Goal: Transaction & Acquisition: Purchase product/service

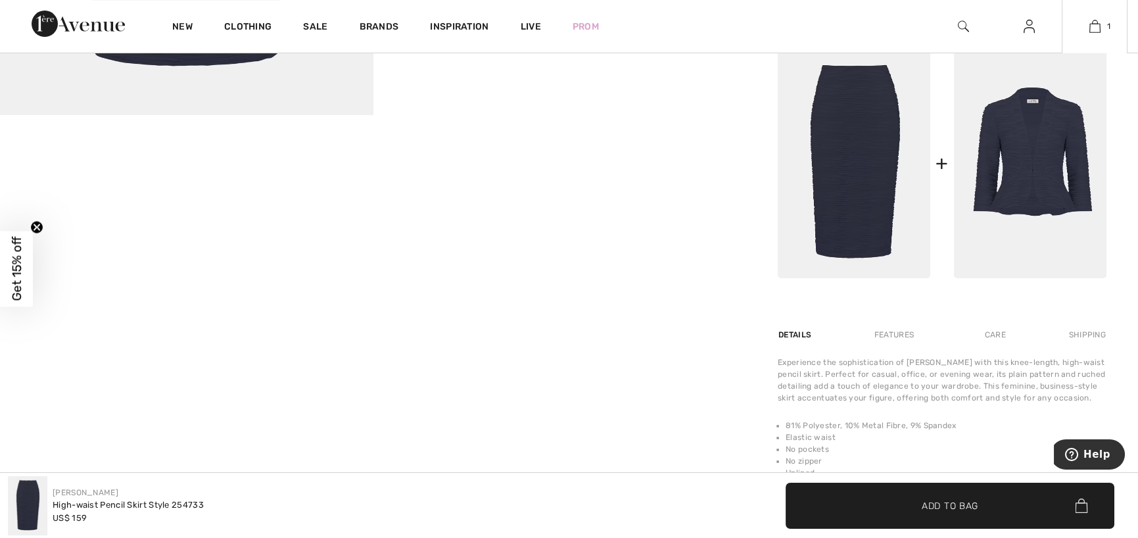
scroll to position [592, 0]
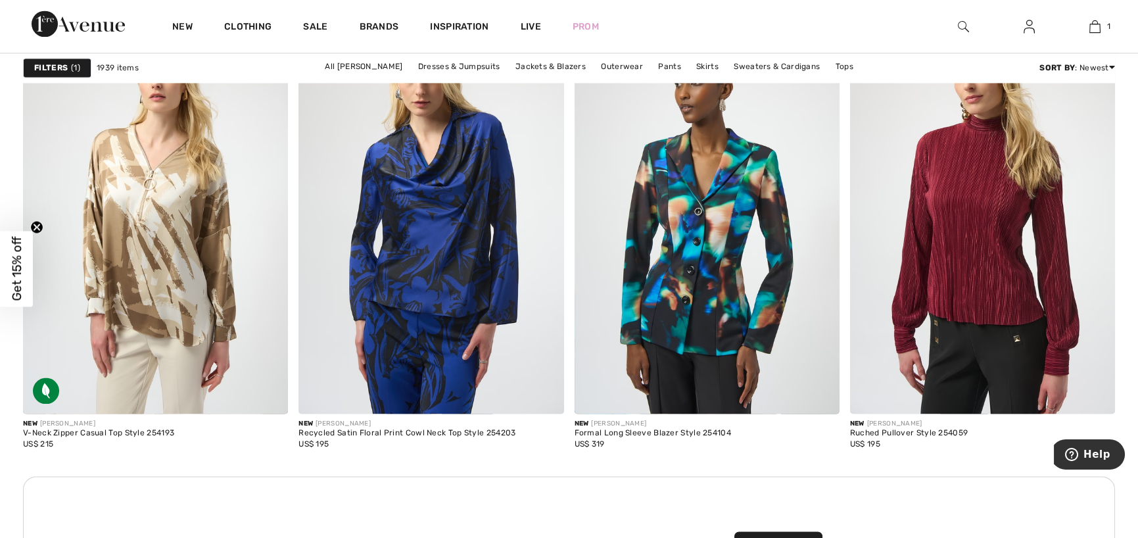
scroll to position [5522, 0]
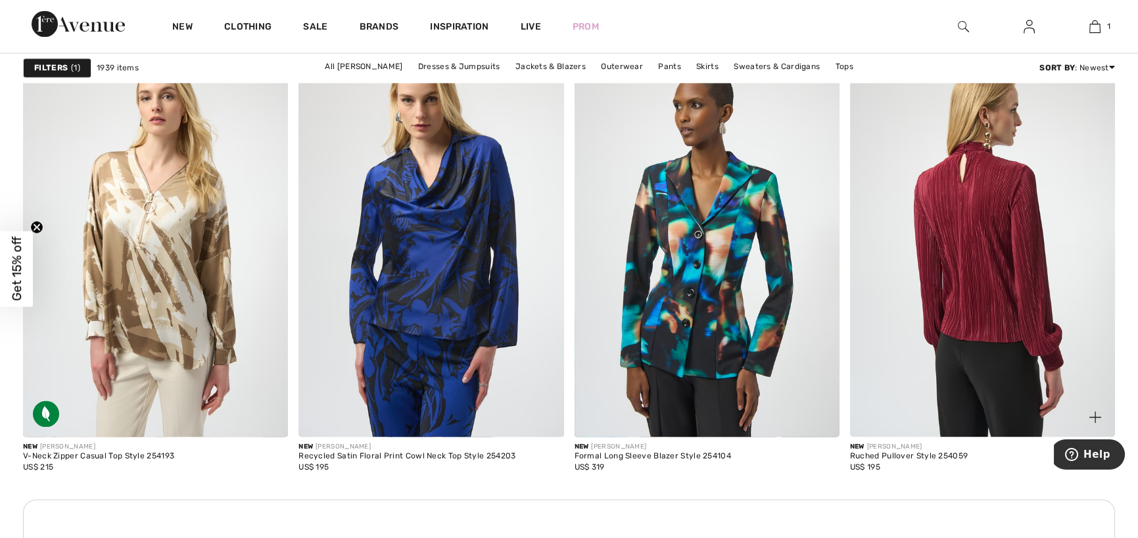
click at [991, 314] on img at bounding box center [982, 238] width 265 height 398
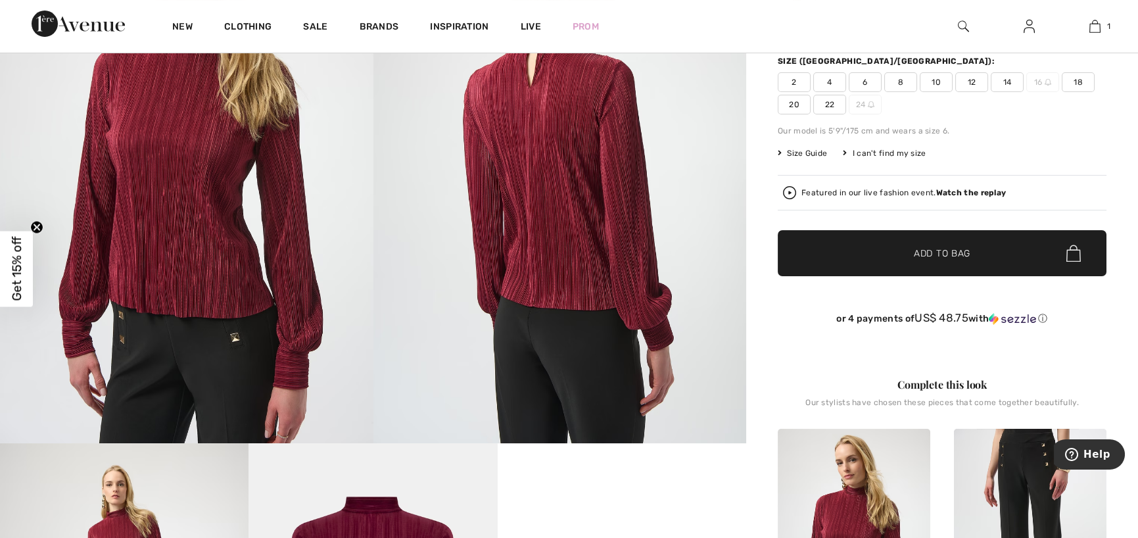
scroll to position [263, 0]
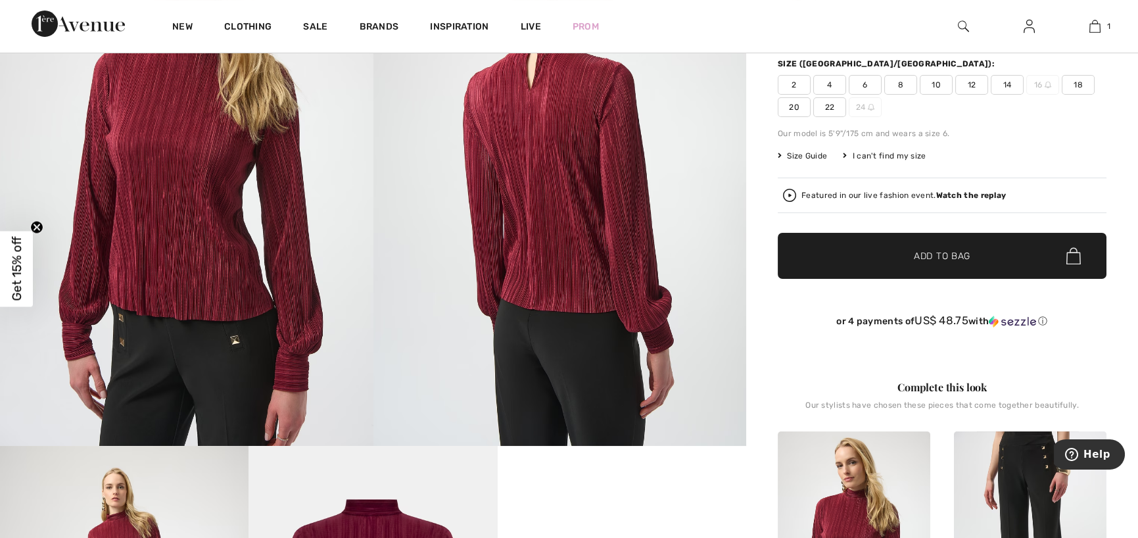
click at [795, 83] on span "2" at bounding box center [794, 85] width 33 height 20
click at [899, 255] on span "✔ Added to Bag" at bounding box center [922, 256] width 80 height 14
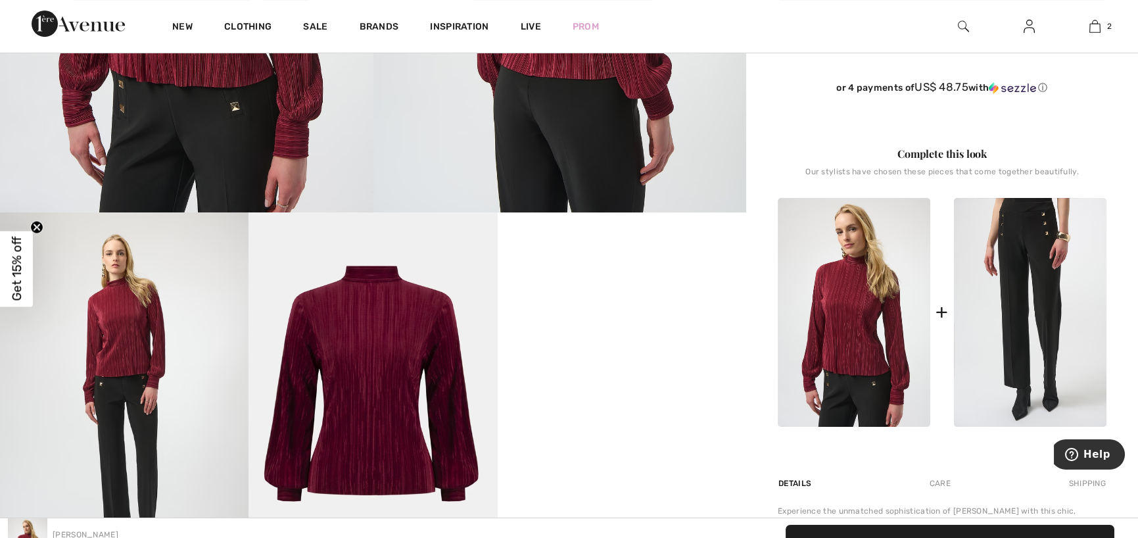
scroll to position [526, 0]
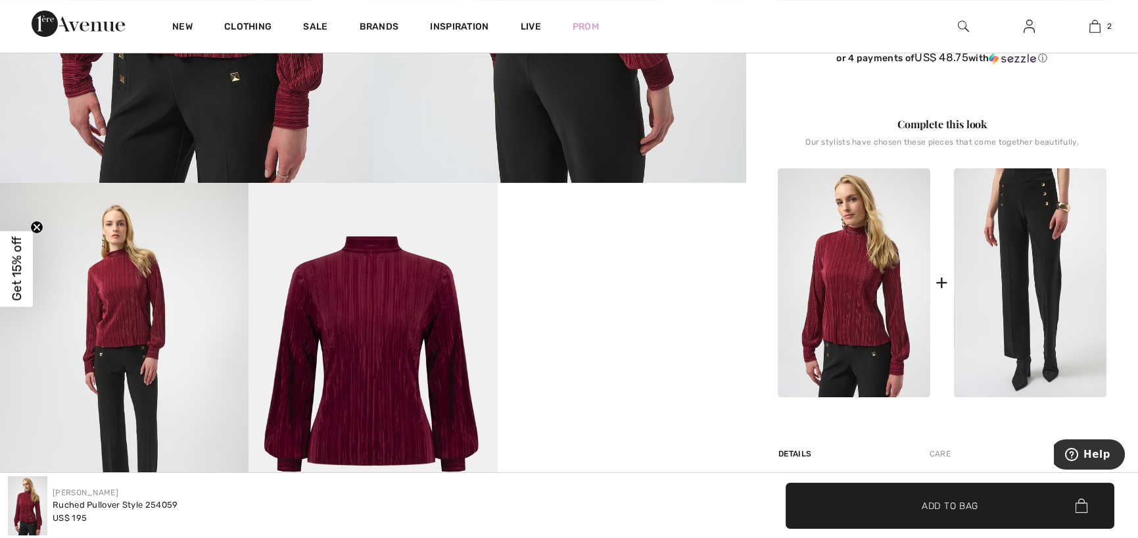
click at [649, 307] on video "Your browser does not support the video tag." at bounding box center [622, 245] width 248 height 124
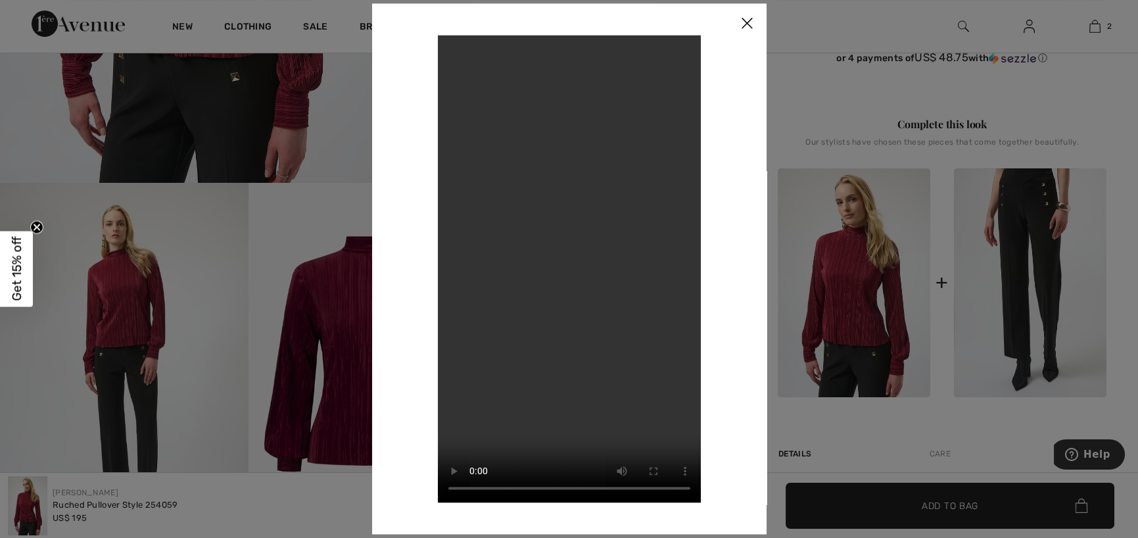
click at [937, 505] on div at bounding box center [569, 269] width 1138 height 538
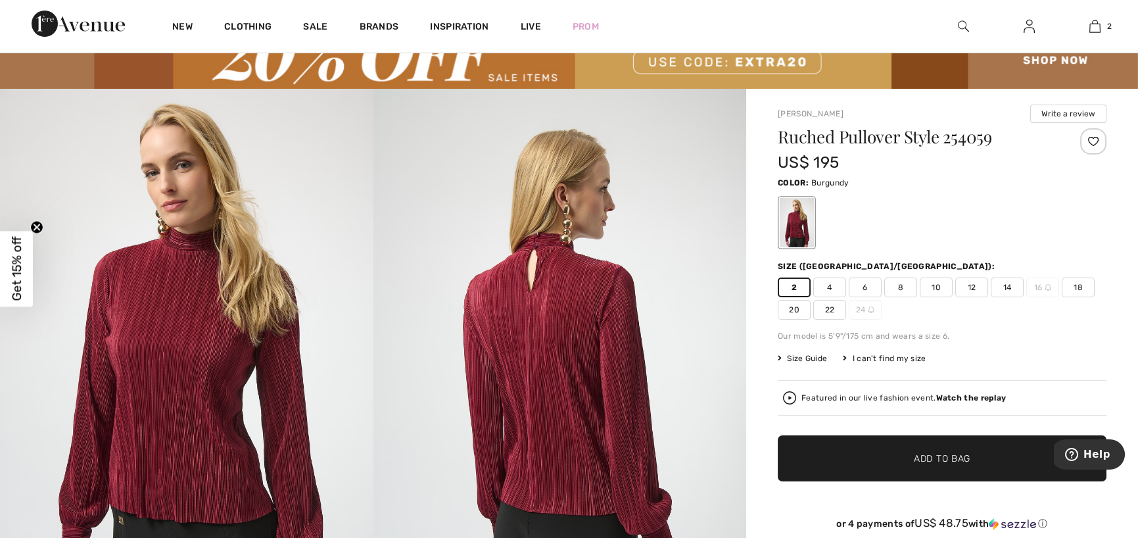
scroll to position [35, 0]
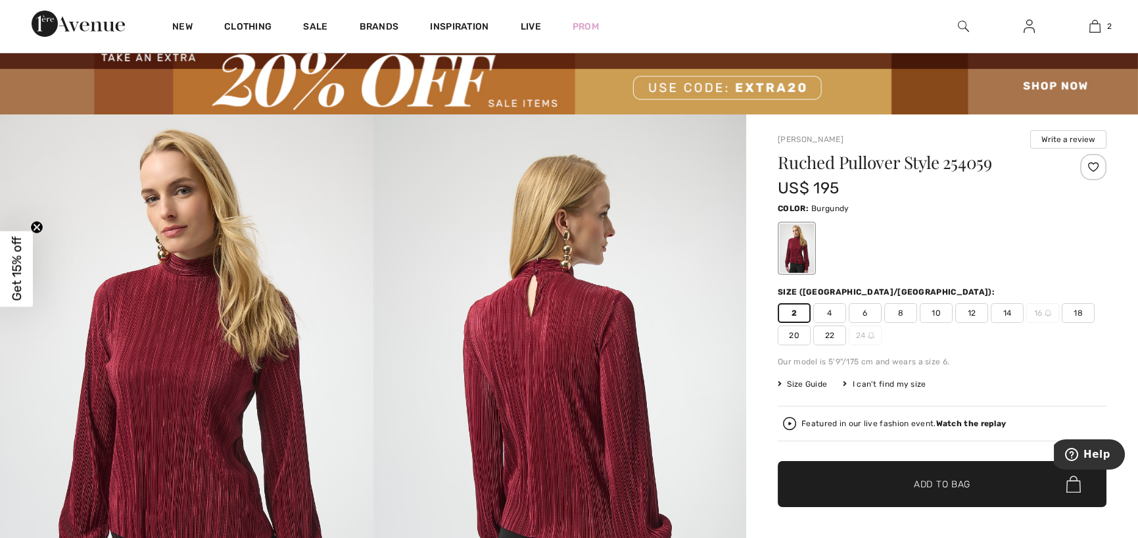
click at [950, 491] on span "✔ Added to Bag Add to Bag" at bounding box center [942, 484] width 329 height 46
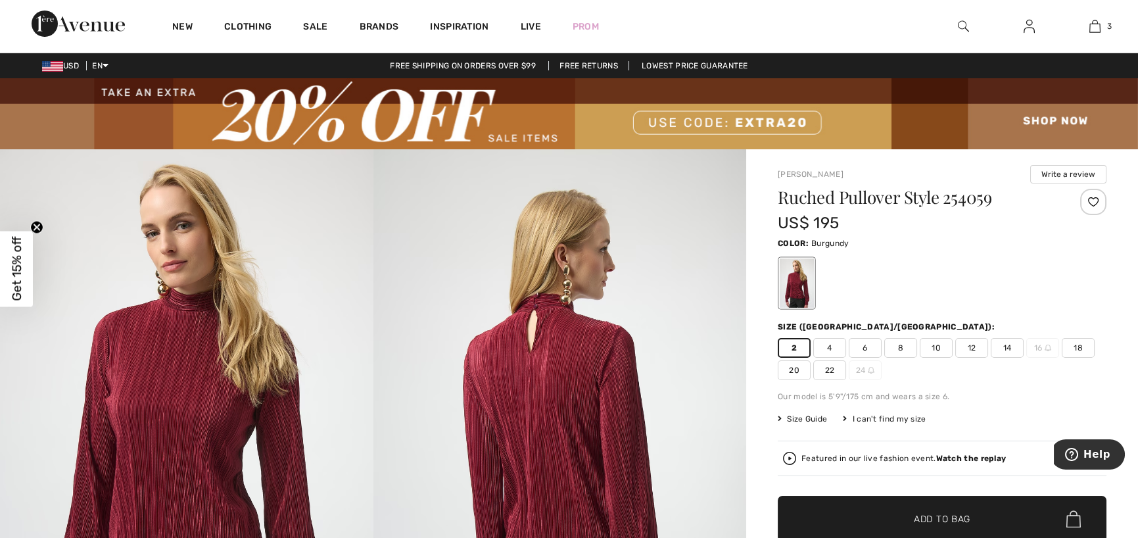
click at [745, 118] on img at bounding box center [569, 113] width 1138 height 71
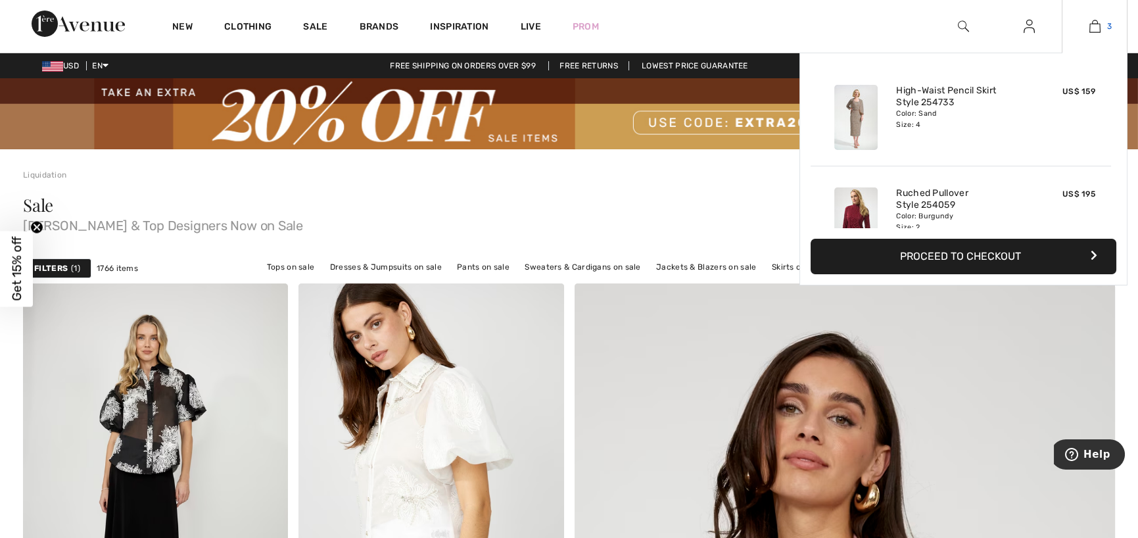
click at [1098, 20] on img at bounding box center [1094, 26] width 11 height 16
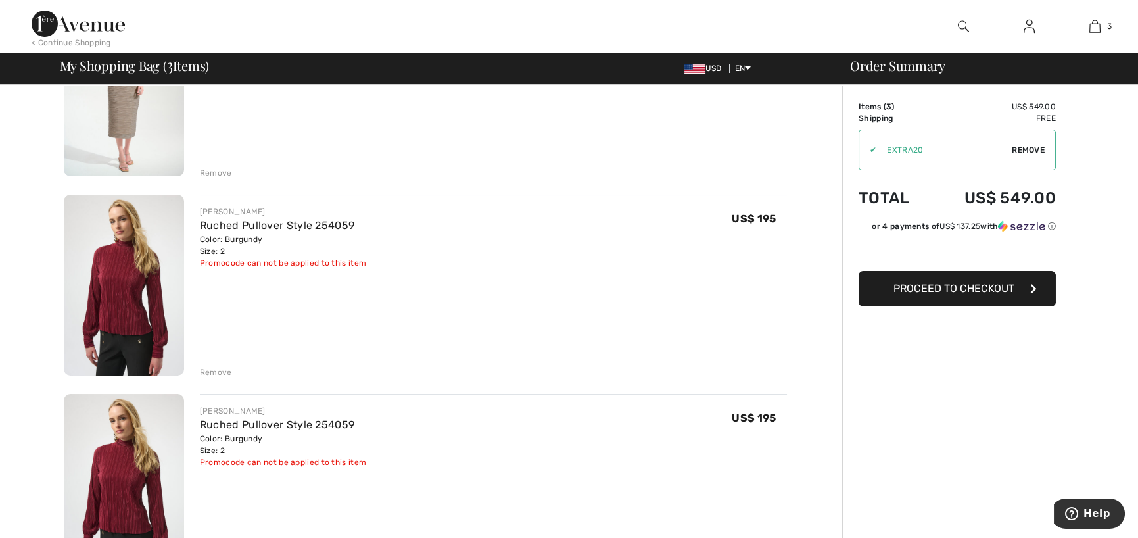
scroll to position [263, 0]
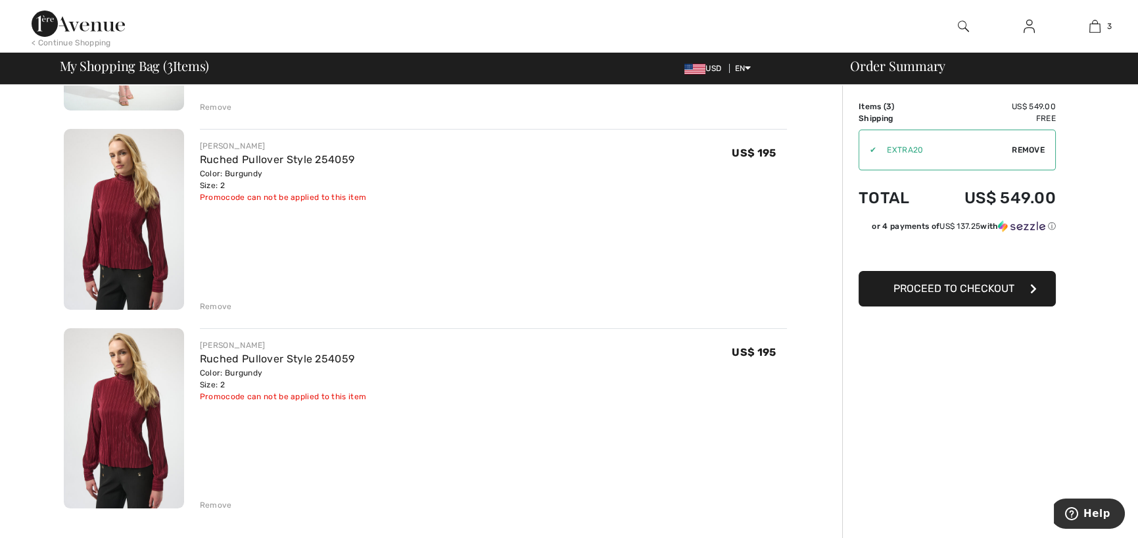
click at [217, 504] on div "Remove" at bounding box center [216, 505] width 32 height 12
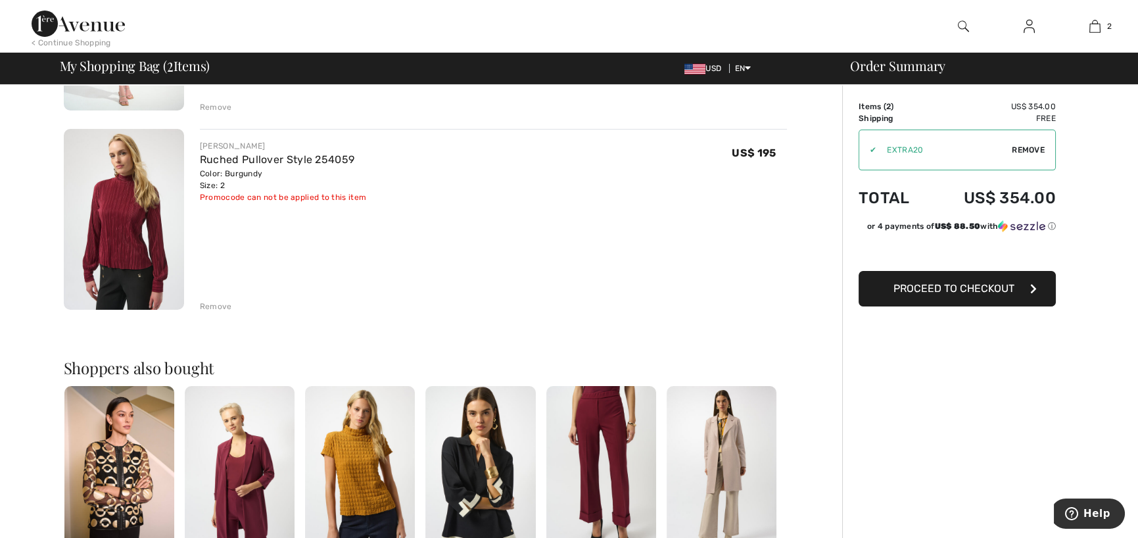
click at [614, 433] on img at bounding box center [601, 468] width 110 height 165
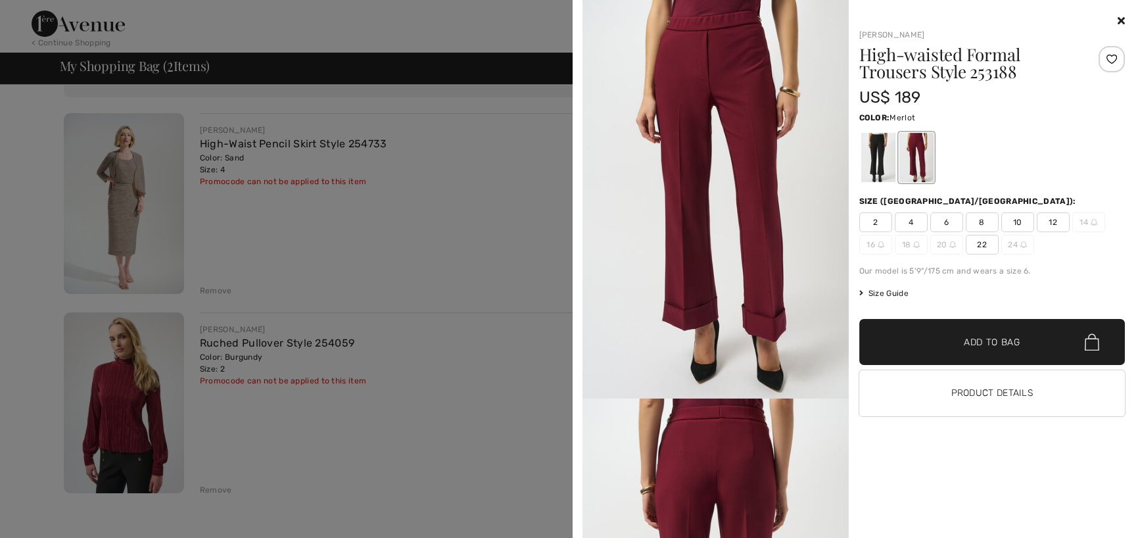
scroll to position [66, 0]
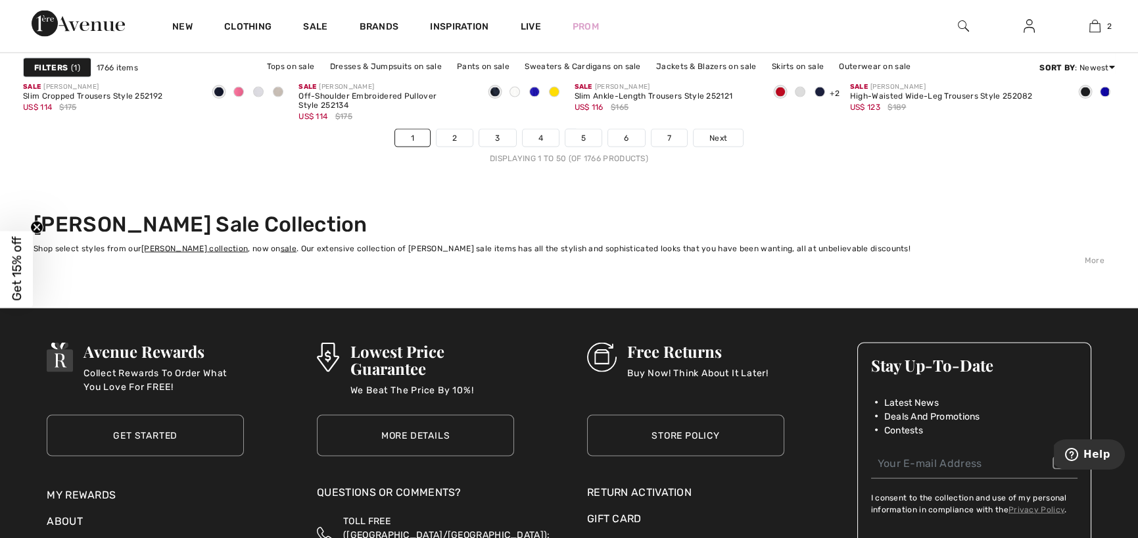
scroll to position [7165, 0]
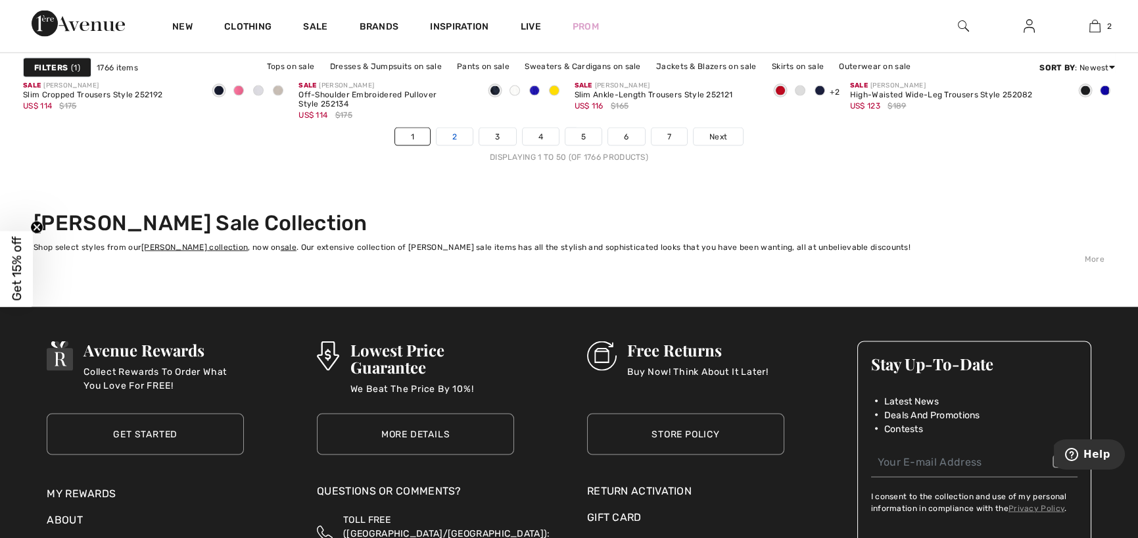
click at [465, 133] on link "2" at bounding box center [454, 136] width 36 height 17
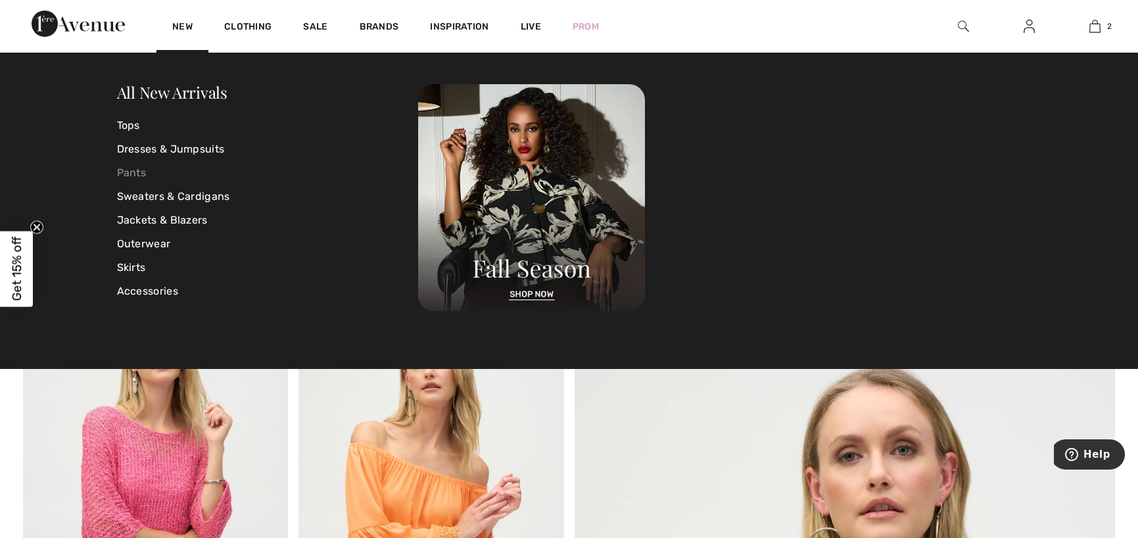
click at [139, 174] on link "Pants" at bounding box center [268, 173] width 302 height 24
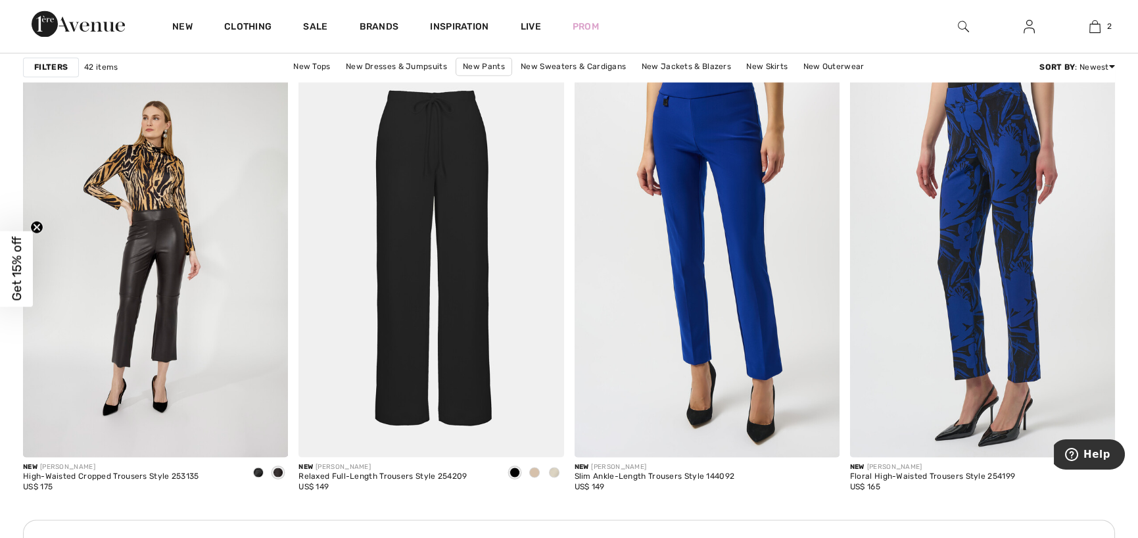
scroll to position [5193, 0]
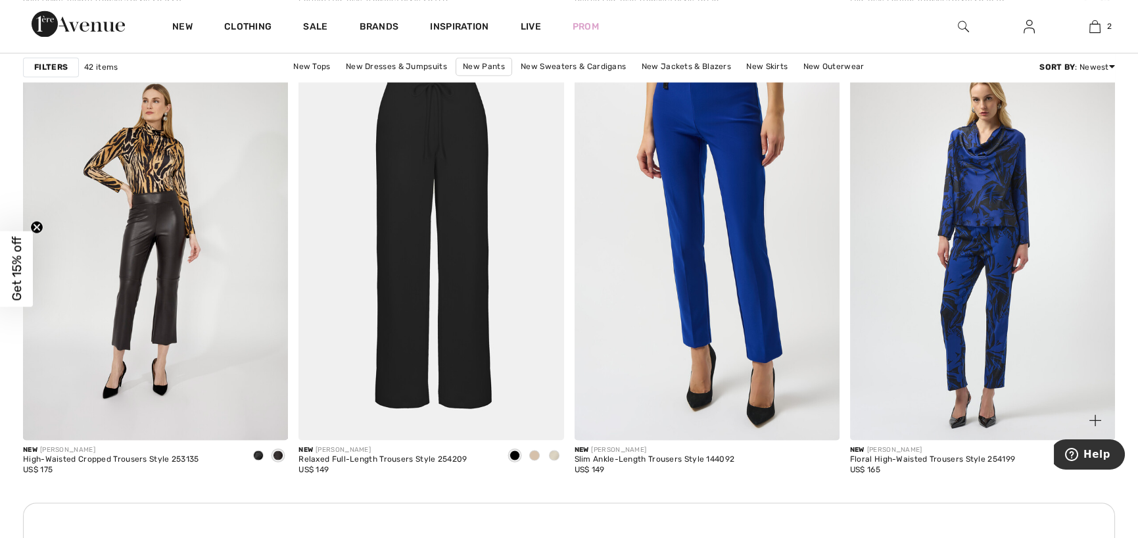
click at [1007, 289] on img at bounding box center [982, 241] width 265 height 398
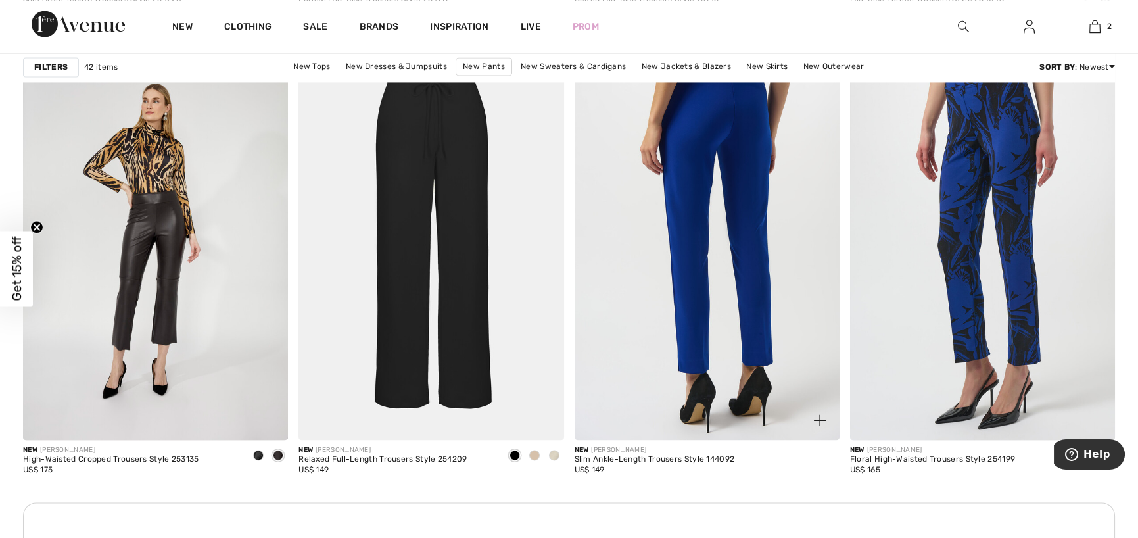
click at [756, 223] on img at bounding box center [707, 241] width 265 height 398
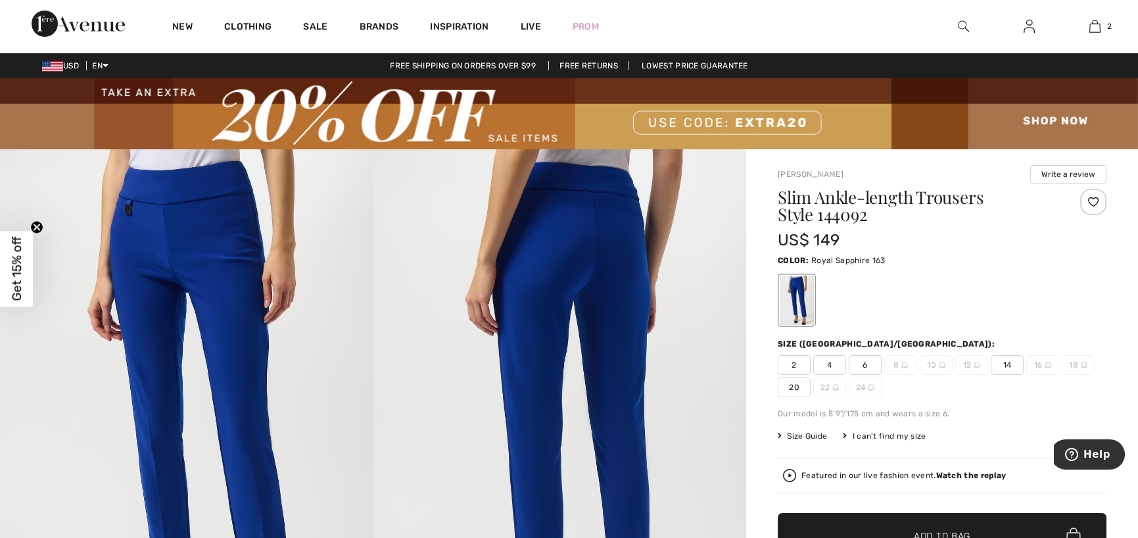
click at [797, 365] on span "2" at bounding box center [794, 365] width 33 height 20
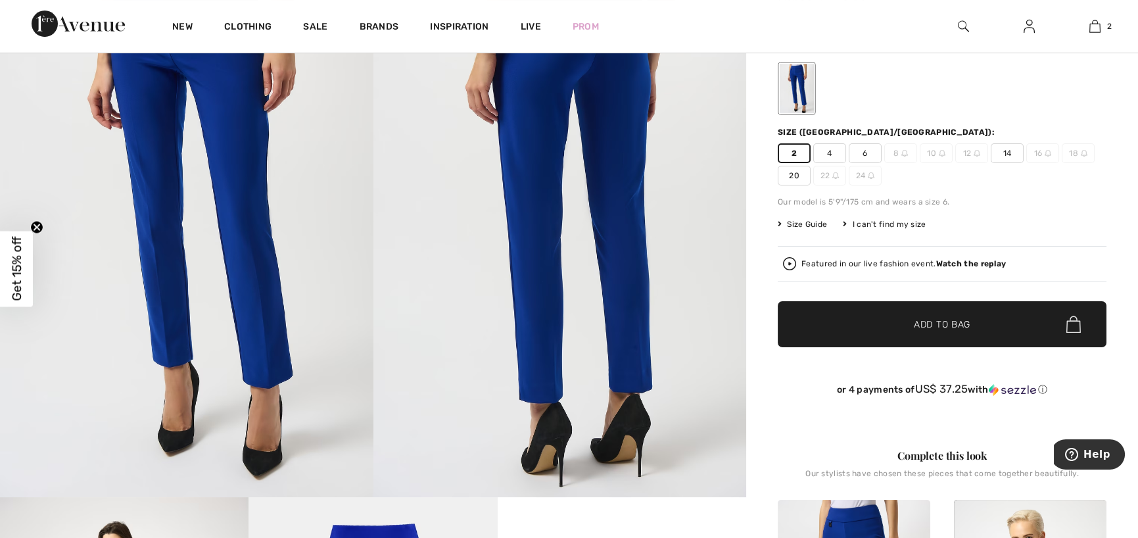
scroll to position [286, 0]
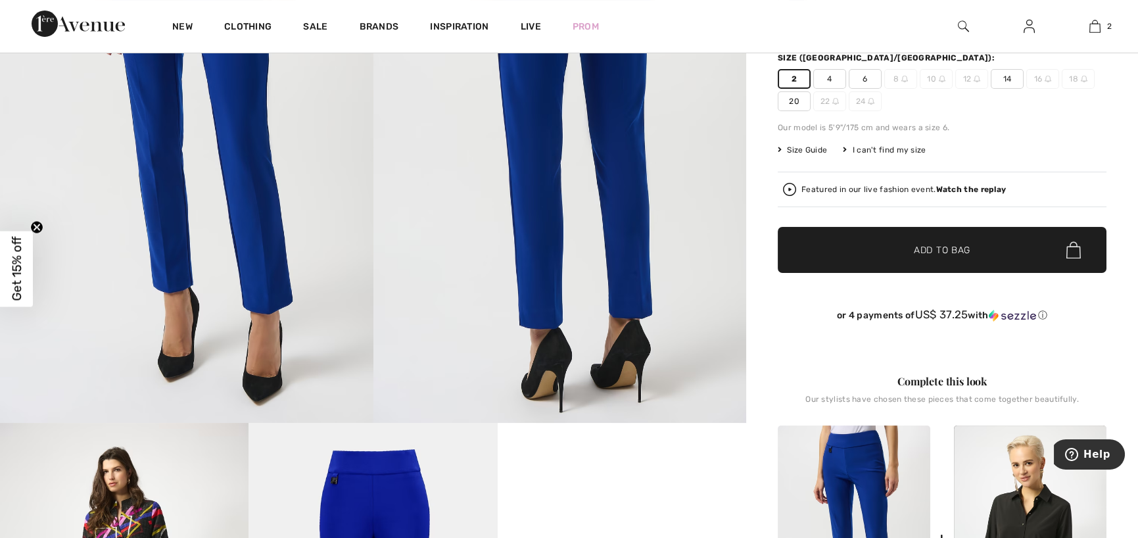
click at [956, 250] on span "Add to Bag" at bounding box center [942, 250] width 57 height 14
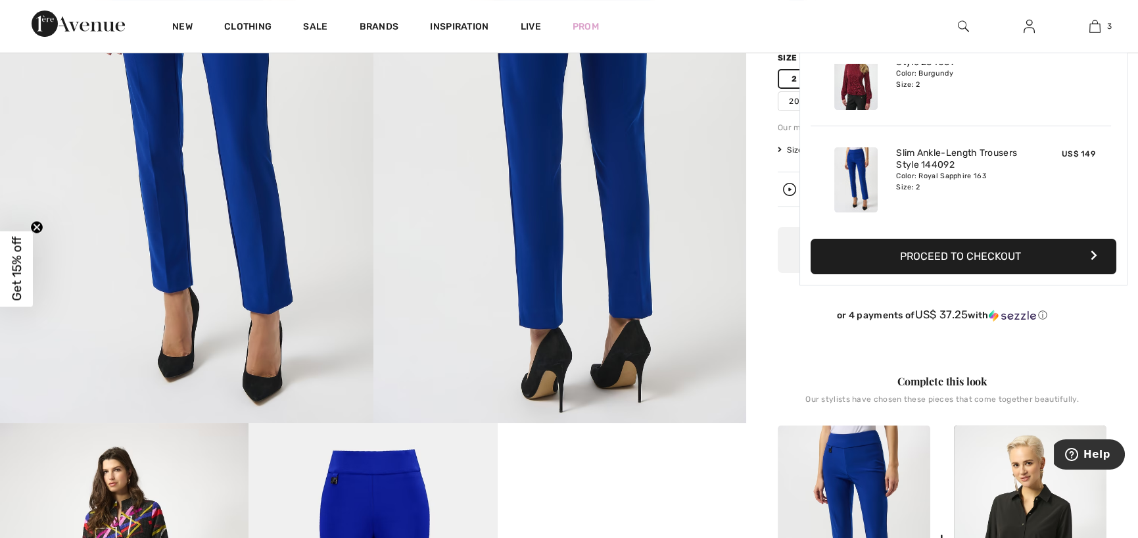
scroll to position [143, 0]
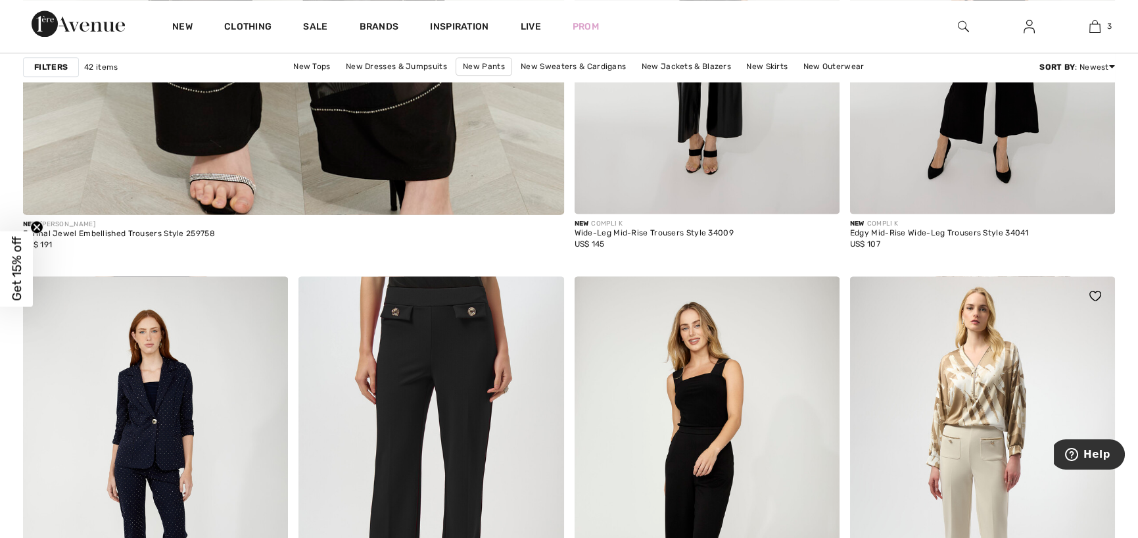
scroll to position [4470, 0]
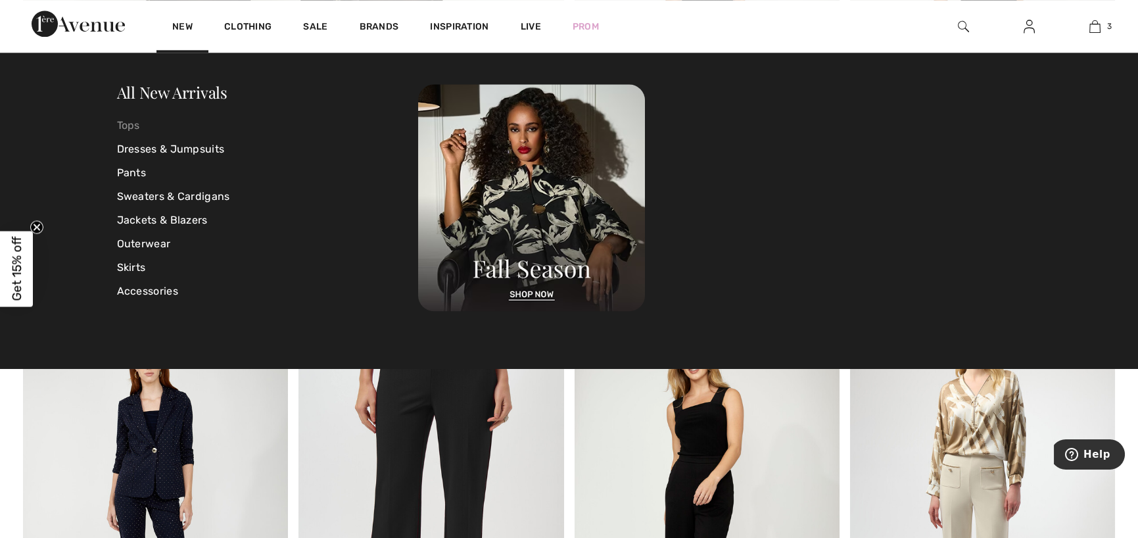
click at [131, 124] on link "Tops" at bounding box center [268, 126] width 302 height 24
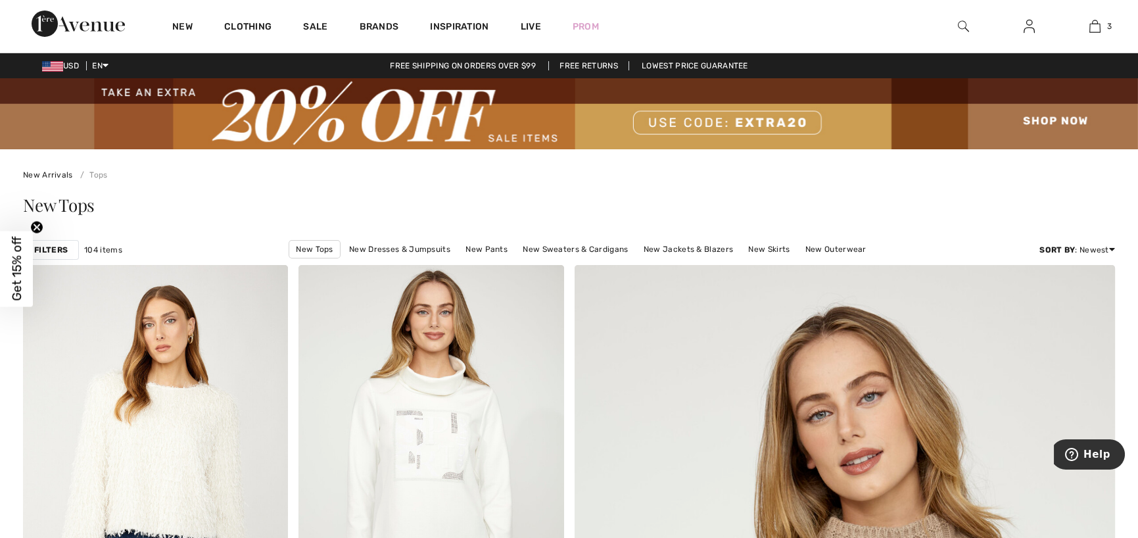
click at [51, 245] on strong "Filters" at bounding box center [51, 250] width 34 height 12
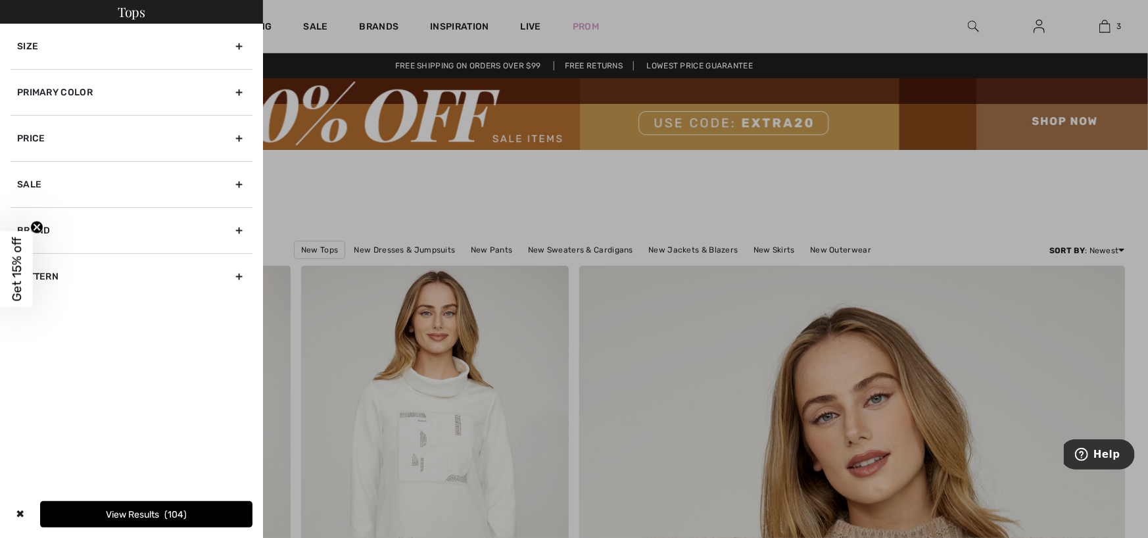
click at [87, 91] on div "Primary Color" at bounding box center [132, 92] width 242 height 46
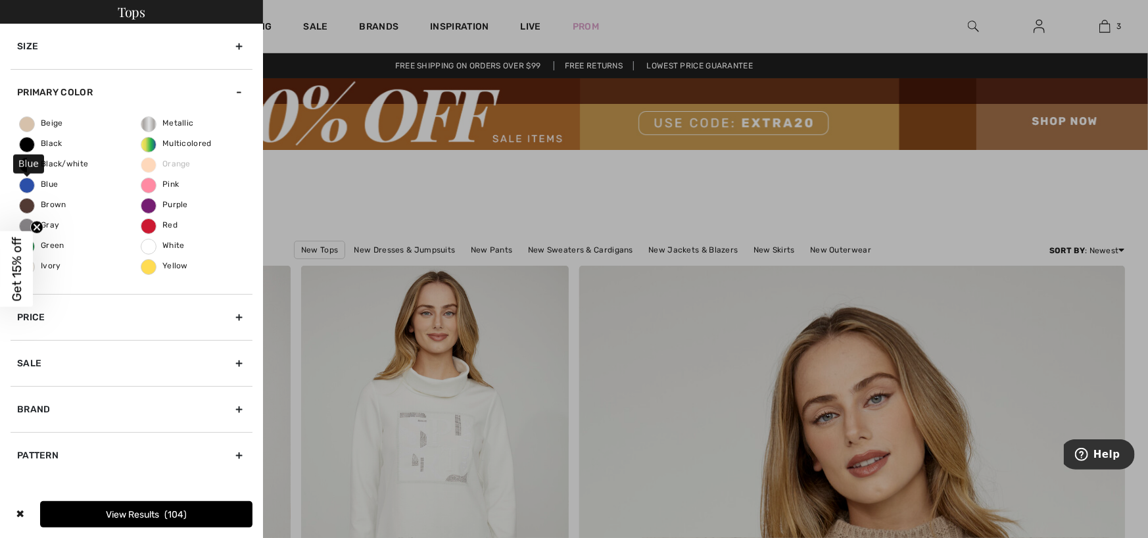
click at [25, 182] on span "Blue" at bounding box center [39, 183] width 38 height 9
click at [0, 0] on input "Blue" at bounding box center [0, 0] width 0 height 0
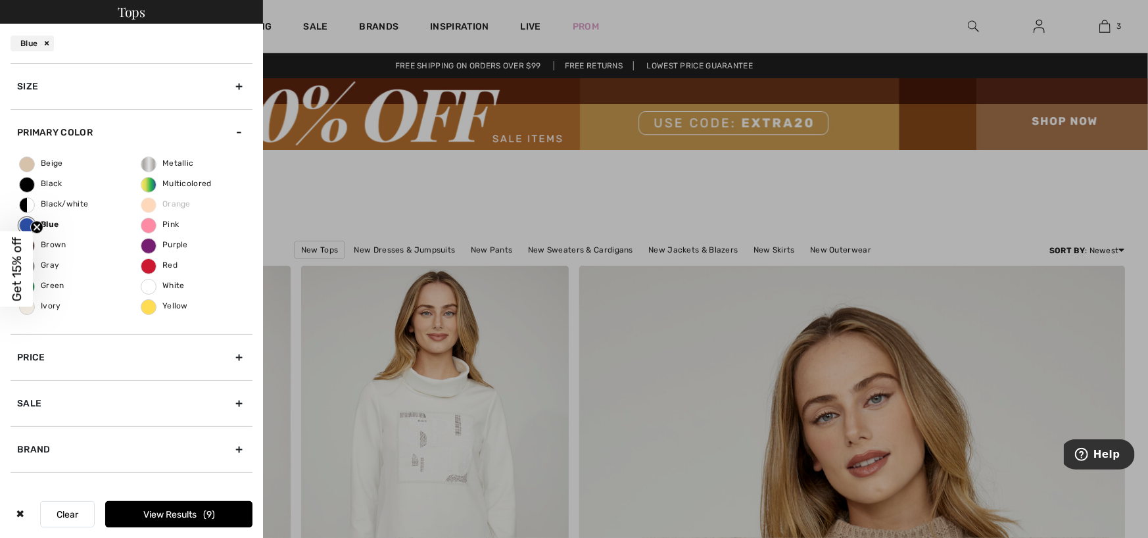
click at [139, 511] on button "View Results 9" at bounding box center [178, 514] width 147 height 26
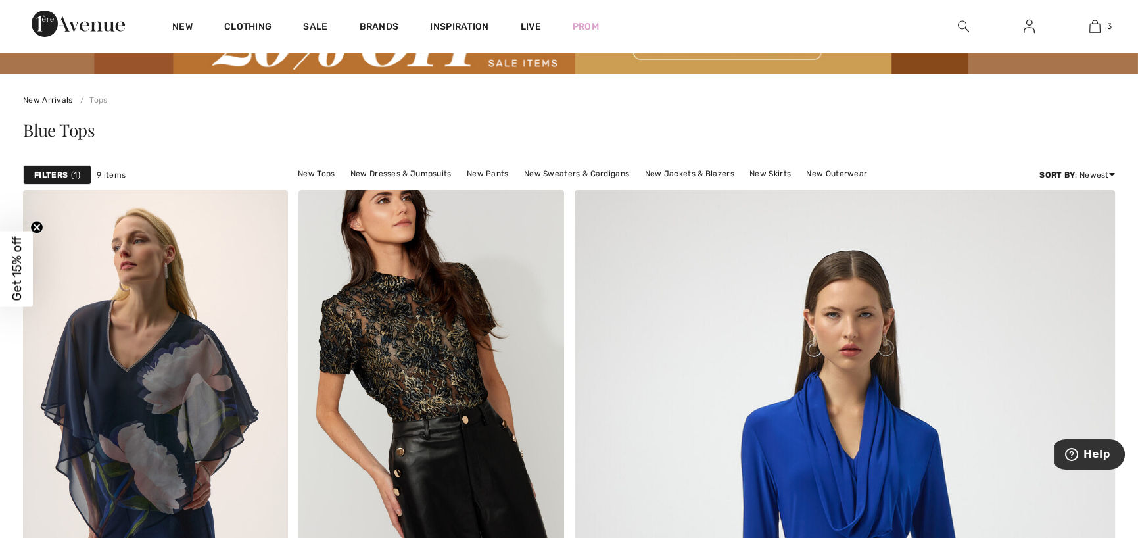
scroll to position [66, 0]
